Goal: Transaction & Acquisition: Purchase product/service

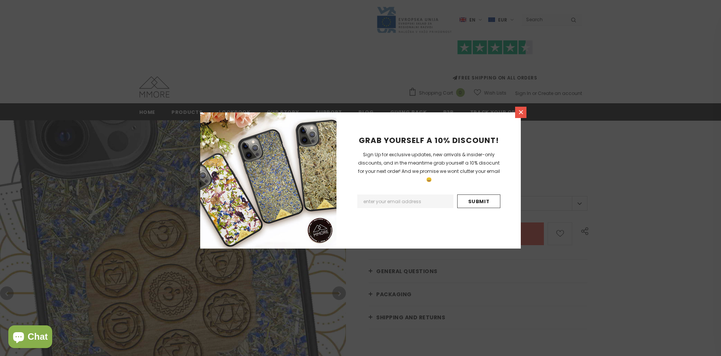
click at [521, 112] on icon at bounding box center [521, 112] width 4 height 4
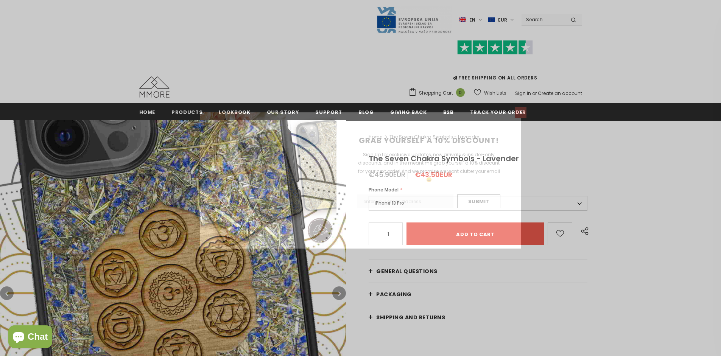
click at [521, 112] on icon at bounding box center [521, 112] width 4 height 4
